Goal: Find specific fact: Find specific fact

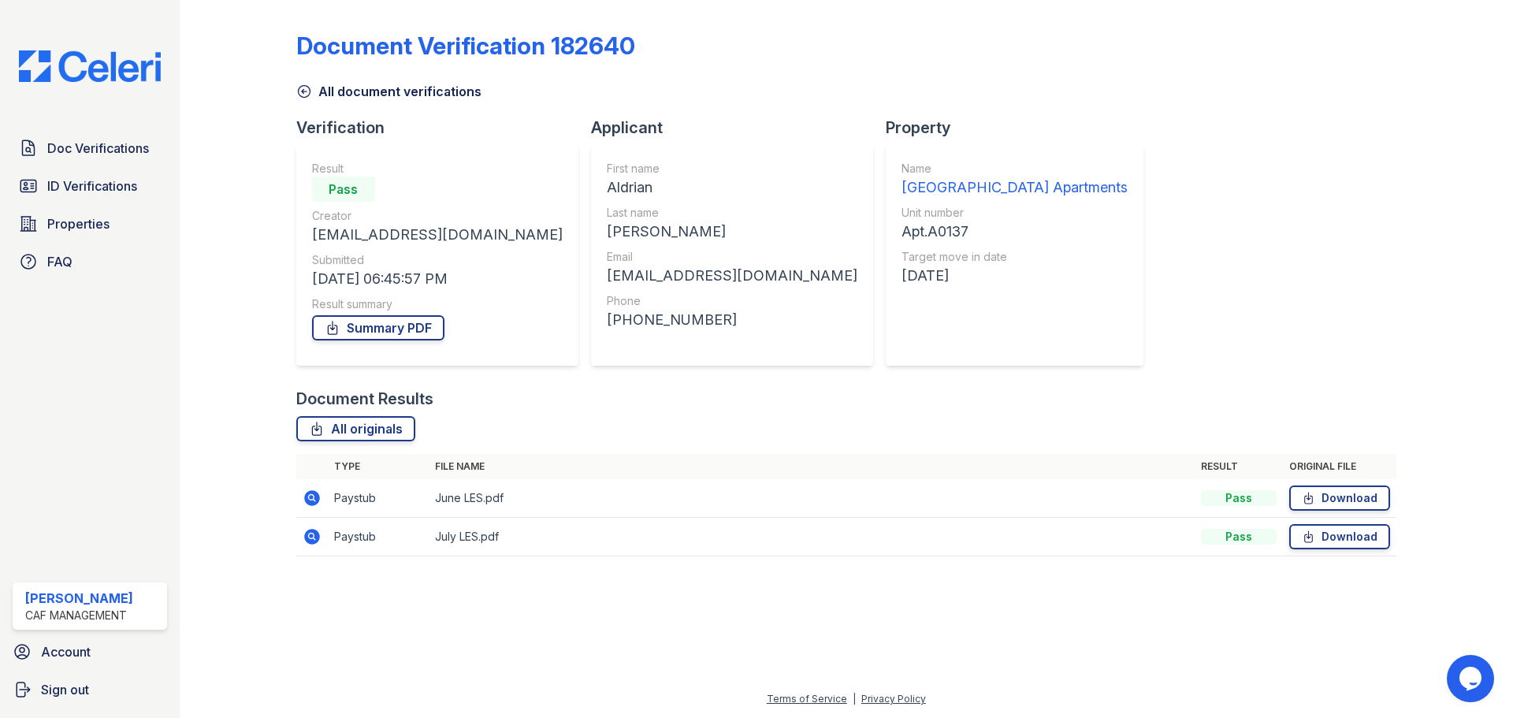
drag, startPoint x: 86, startPoint y: 194, endPoint x: 178, endPoint y: 170, distance: 95.2
click at [86, 194] on span "ID Verifications" at bounding box center [92, 186] width 90 height 19
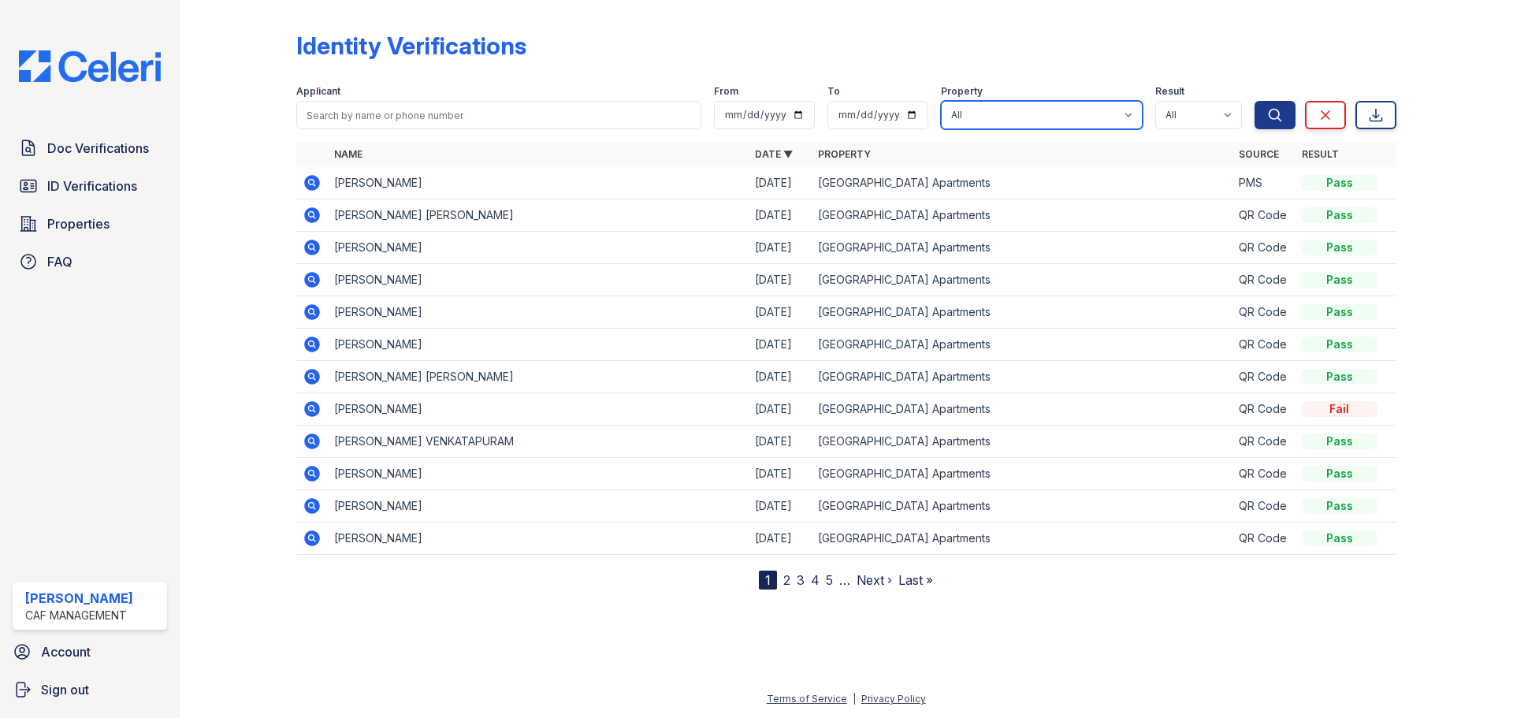
click at [991, 112] on select "All Penn Station Apartments" at bounding box center [1042, 115] width 202 height 28
click at [339, 243] on td "[PERSON_NAME]" at bounding box center [538, 248] width 421 height 32
click at [303, 244] on icon at bounding box center [312, 247] width 19 height 19
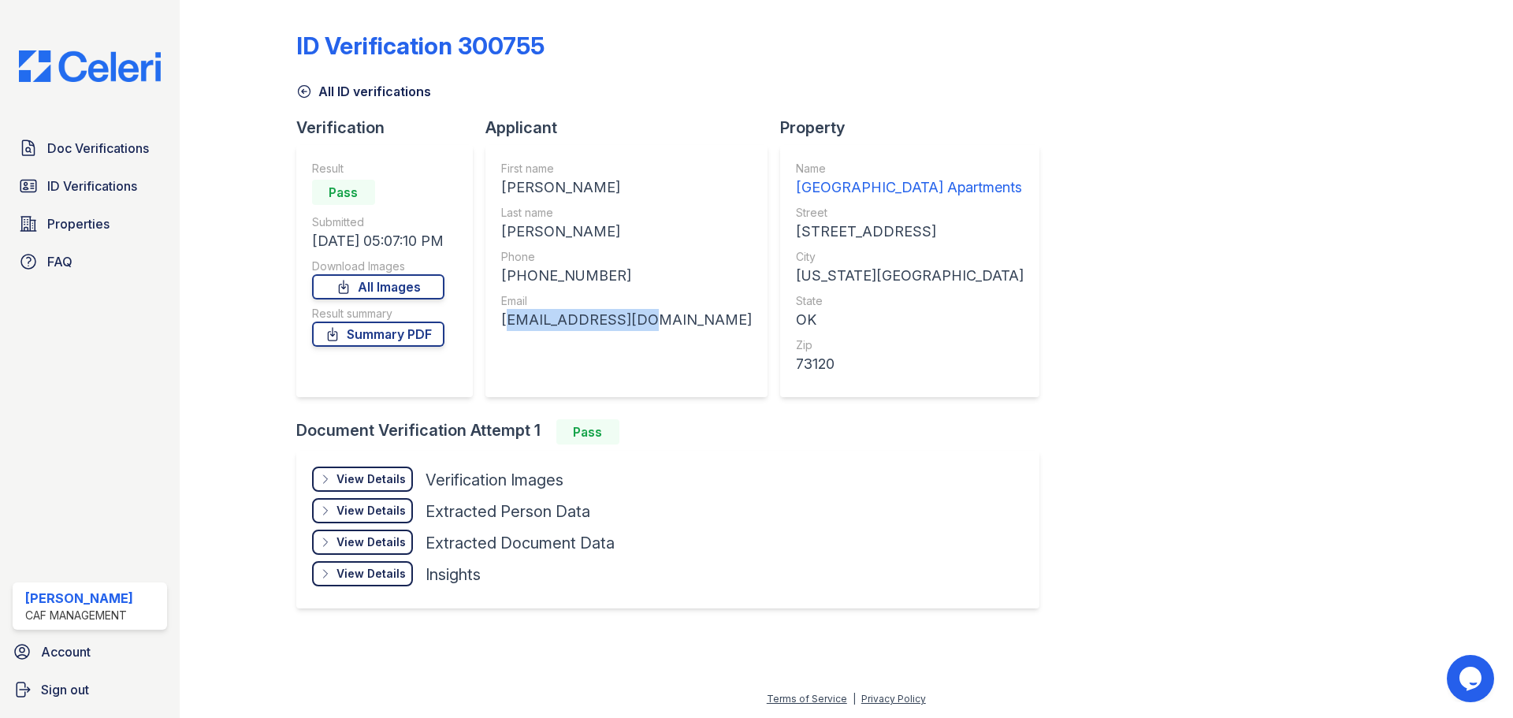
drag, startPoint x: 645, startPoint y: 321, endPoint x: 497, endPoint y: 316, distance: 148.2
click at [497, 316] on div "First name SIDNEY LERON Last name MYERS Phone +14058207814 Email slmsr69@yahoo.…" at bounding box center [626, 271] width 282 height 252
copy div "slmsr69@yahoo.com"
drag, startPoint x: 206, startPoint y: 436, endPoint x: 147, endPoint y: 252, distance: 192.9
click at [205, 422] on div at bounding box center [250, 318] width 91 height 624
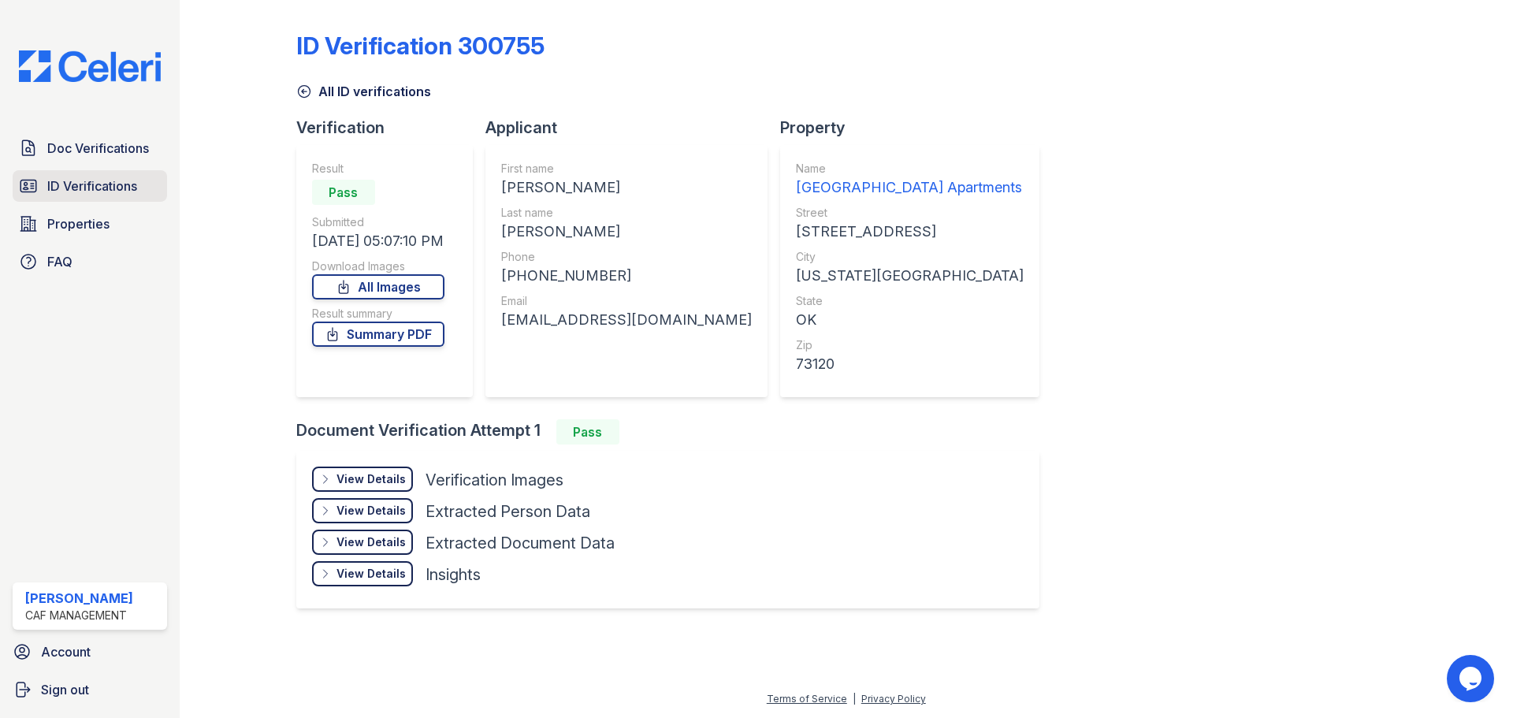
click at [84, 193] on span "ID Verifications" at bounding box center [92, 186] width 90 height 19
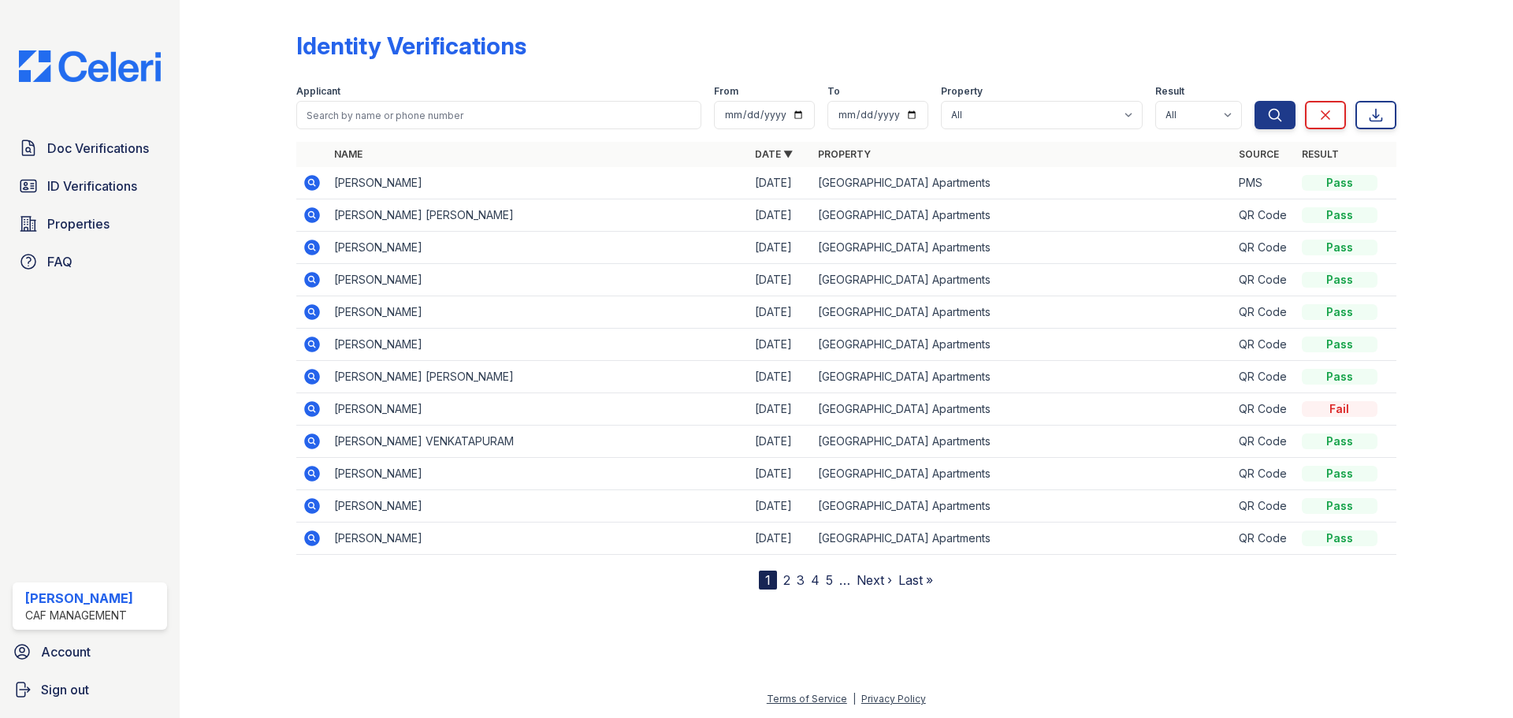
click at [309, 277] on icon at bounding box center [312, 279] width 19 height 19
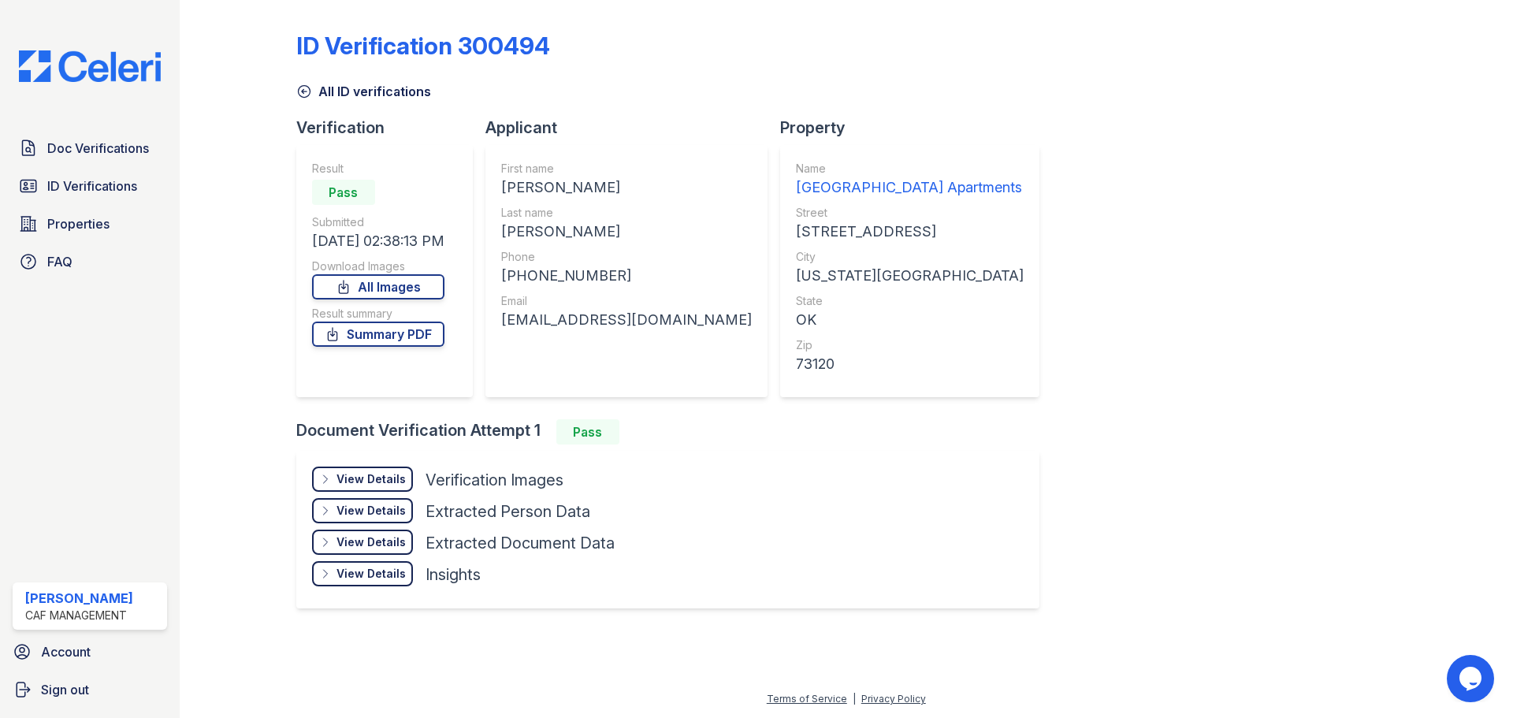
click at [602, 316] on div "[EMAIL_ADDRESS][DOMAIN_NAME]" at bounding box center [626, 320] width 251 height 22
click at [602, 317] on div "[EMAIL_ADDRESS][DOMAIN_NAME]" at bounding box center [626, 320] width 251 height 22
copy div "[EMAIL_ADDRESS][DOMAIN_NAME]"
click at [46, 184] on link "ID Verifications" at bounding box center [90, 186] width 154 height 32
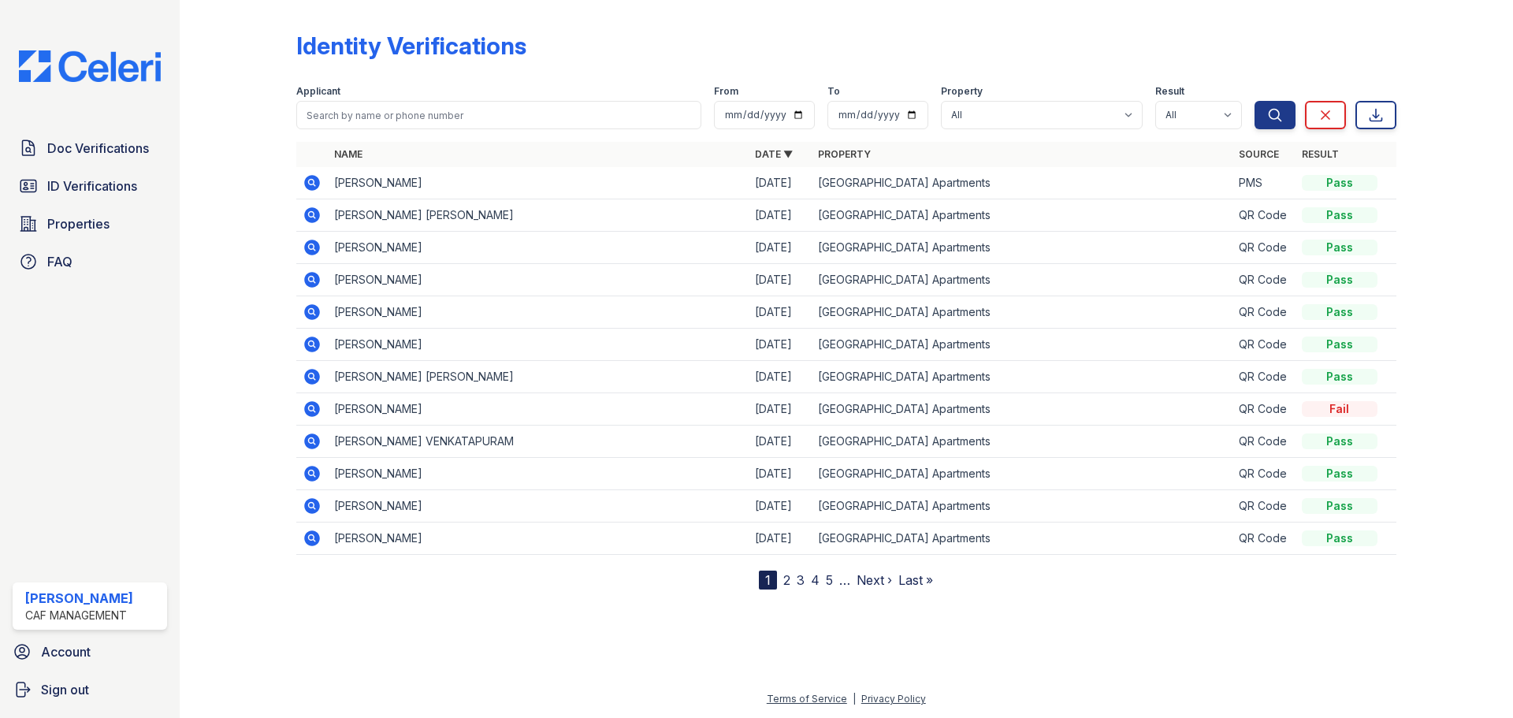
click at [317, 314] on icon at bounding box center [312, 312] width 16 height 16
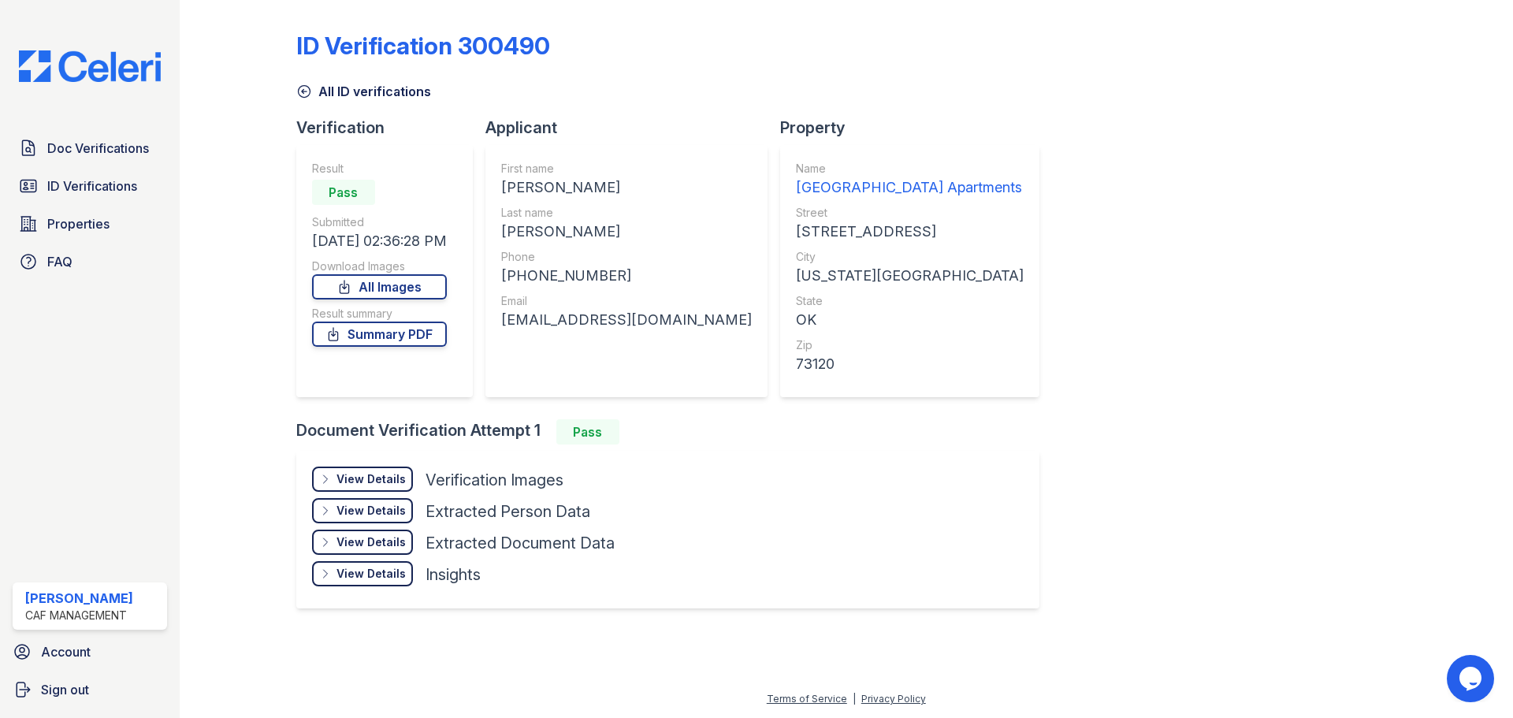
click at [563, 321] on div "malikmurphy13@icloud.com" at bounding box center [626, 320] width 251 height 22
click at [562, 321] on div "malikmurphy13@icloud.com" at bounding box center [626, 320] width 251 height 22
copy div "malikmurphy13@icloud.com"
click at [537, 283] on div "+14056646395" at bounding box center [626, 276] width 251 height 22
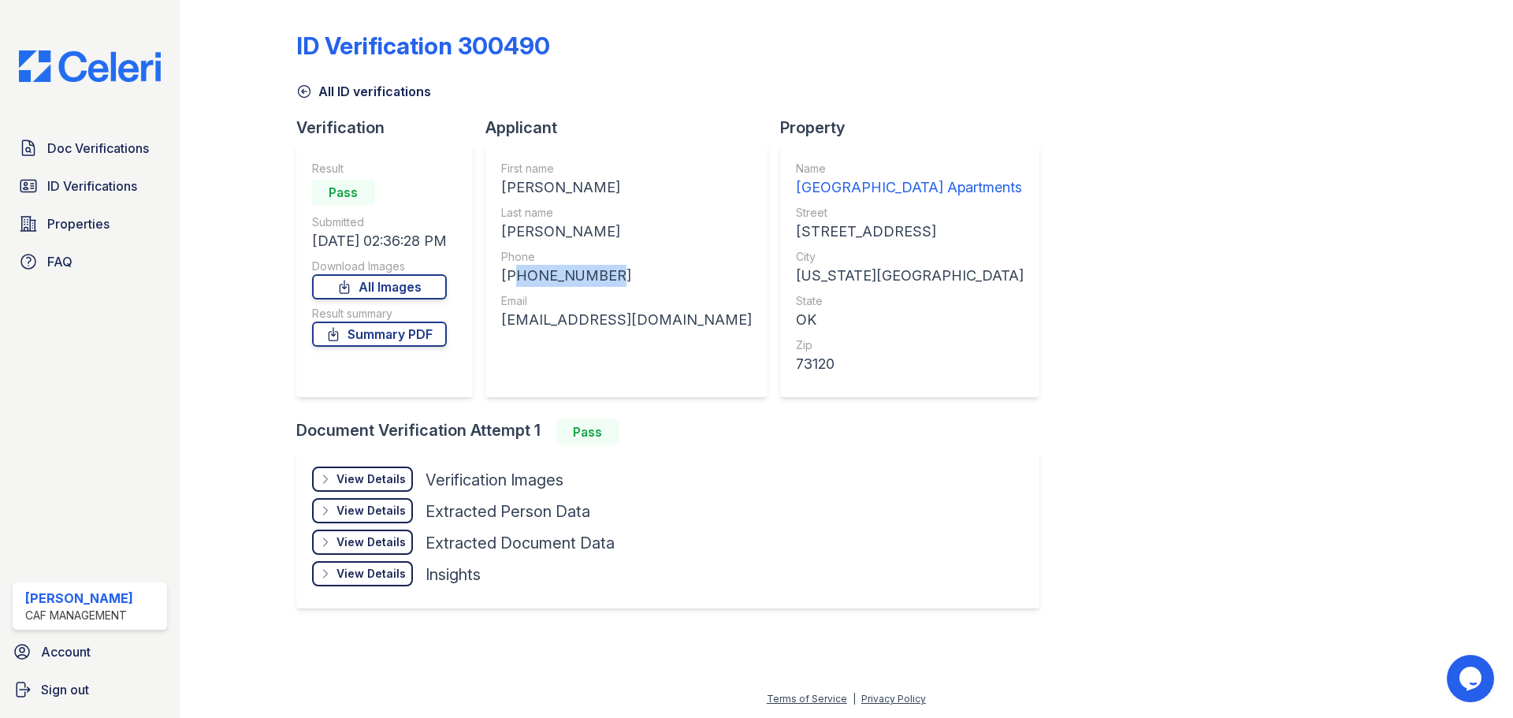
click at [536, 283] on div "+14056646395" at bounding box center [626, 276] width 251 height 22
copy div "+14056646395"
